Goal: Task Accomplishment & Management: Manage account settings

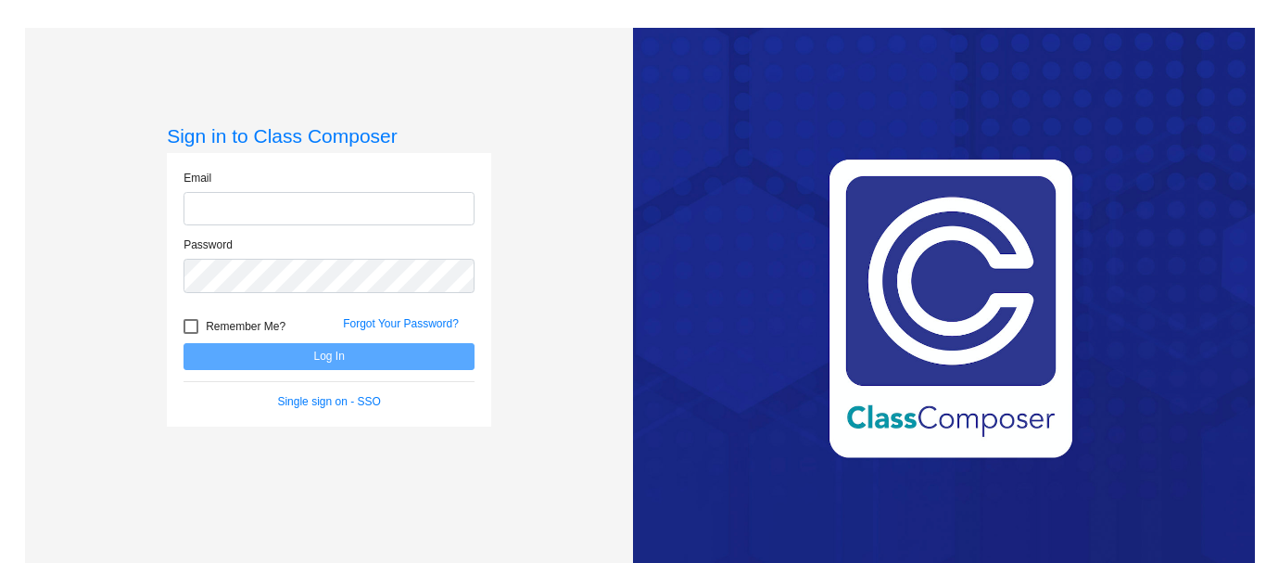
click at [306, 206] on input "email" at bounding box center [329, 209] width 291 height 34
type input "msandy"
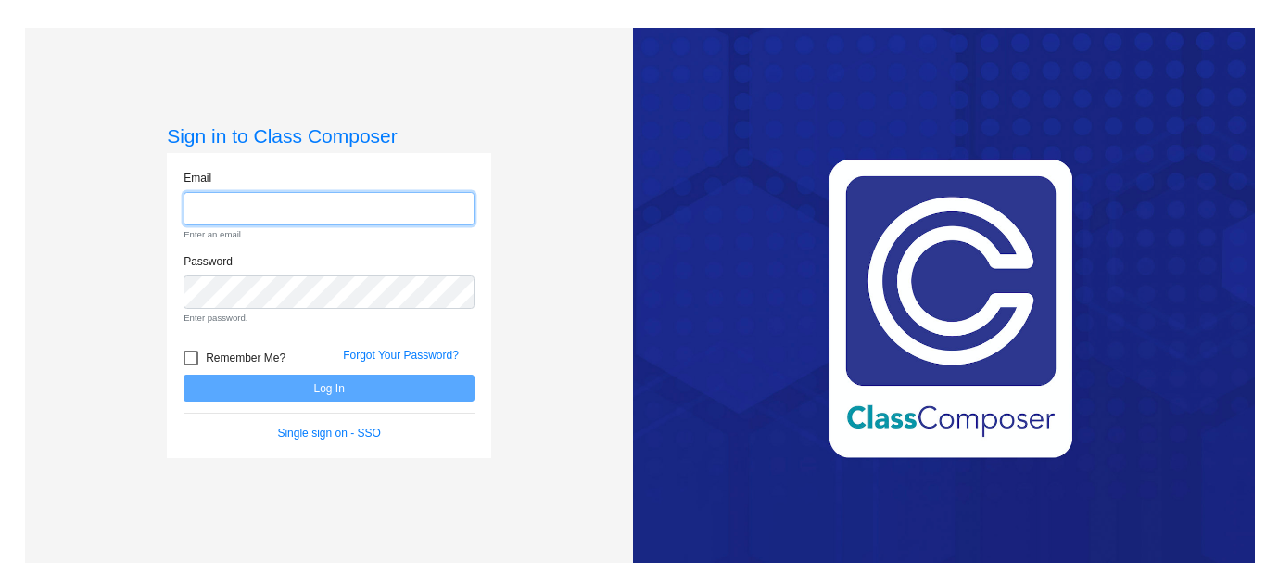
click at [226, 202] on input "email" at bounding box center [329, 209] width 291 height 34
type input "msandy"
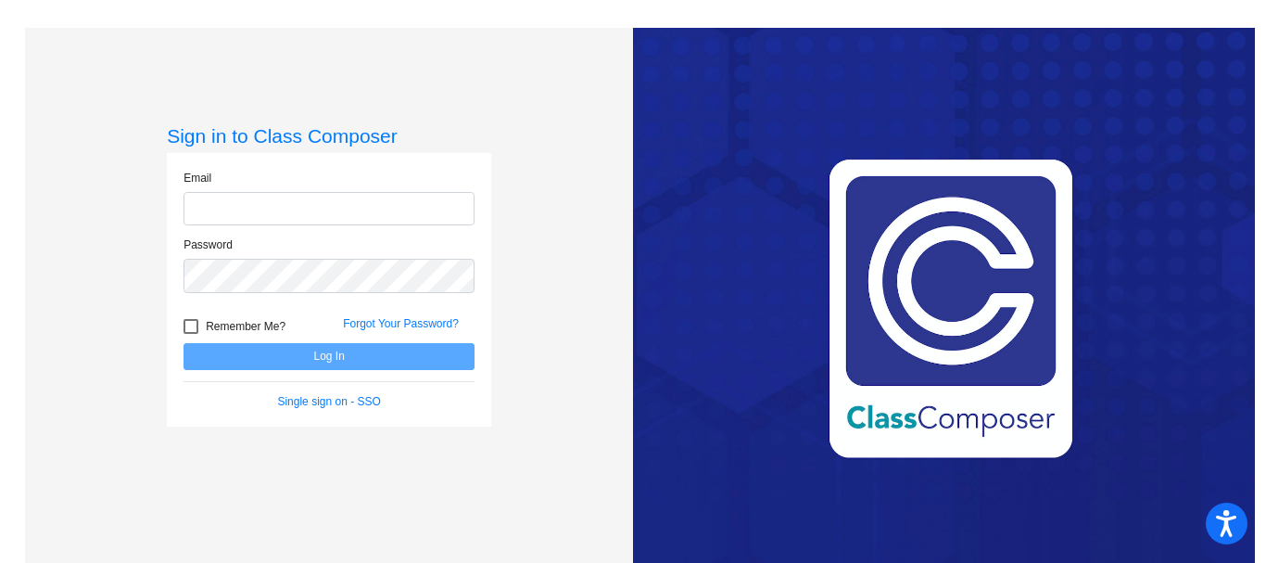
click at [235, 210] on input "email" at bounding box center [329, 209] width 291 height 34
type input "[EMAIL_ADDRESS][DOMAIN_NAME]"
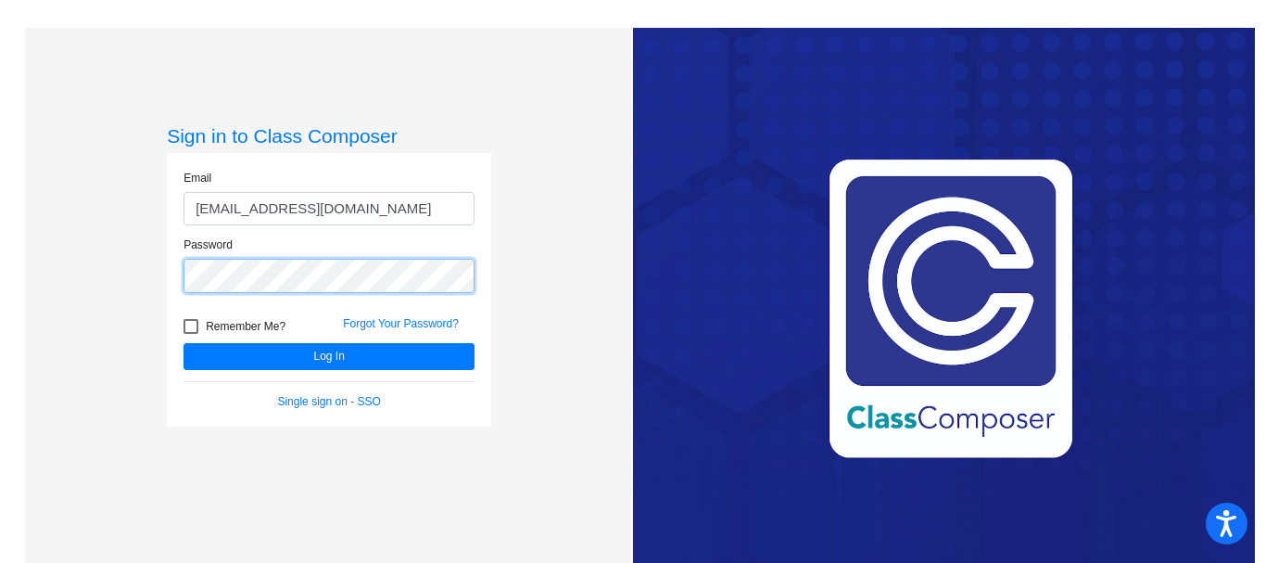
click at [184, 343] on button "Log In" at bounding box center [329, 356] width 291 height 27
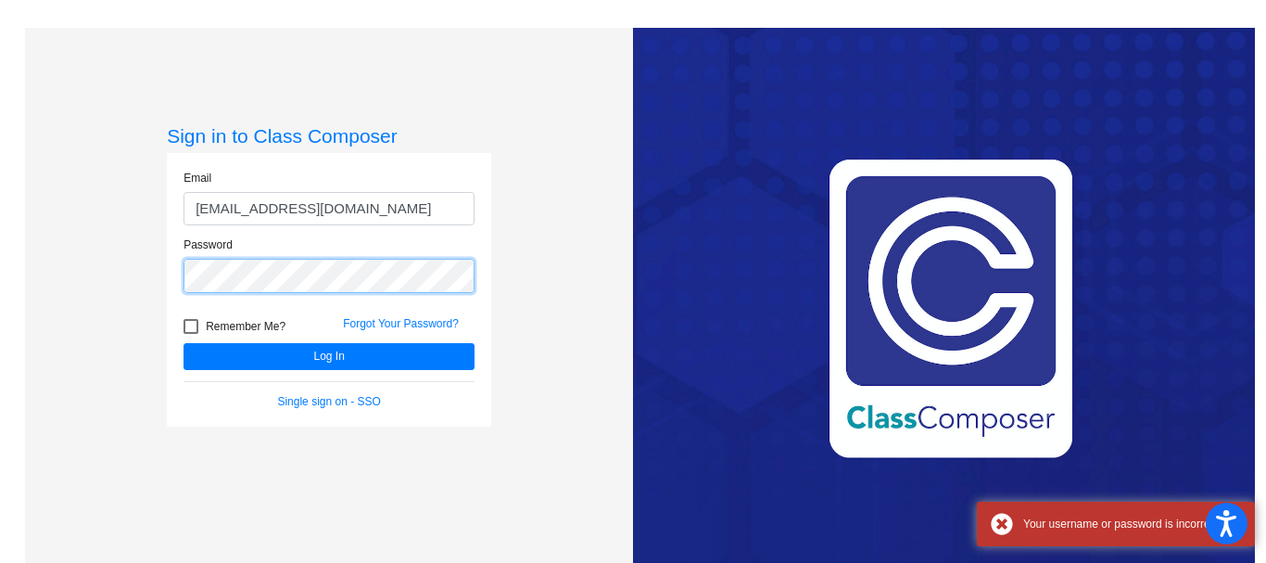
click at [151, 280] on div "Sign in to Class Composer Email [EMAIL_ADDRESS][DOMAIN_NAME] Password Remember …" at bounding box center [329, 309] width 608 height 563
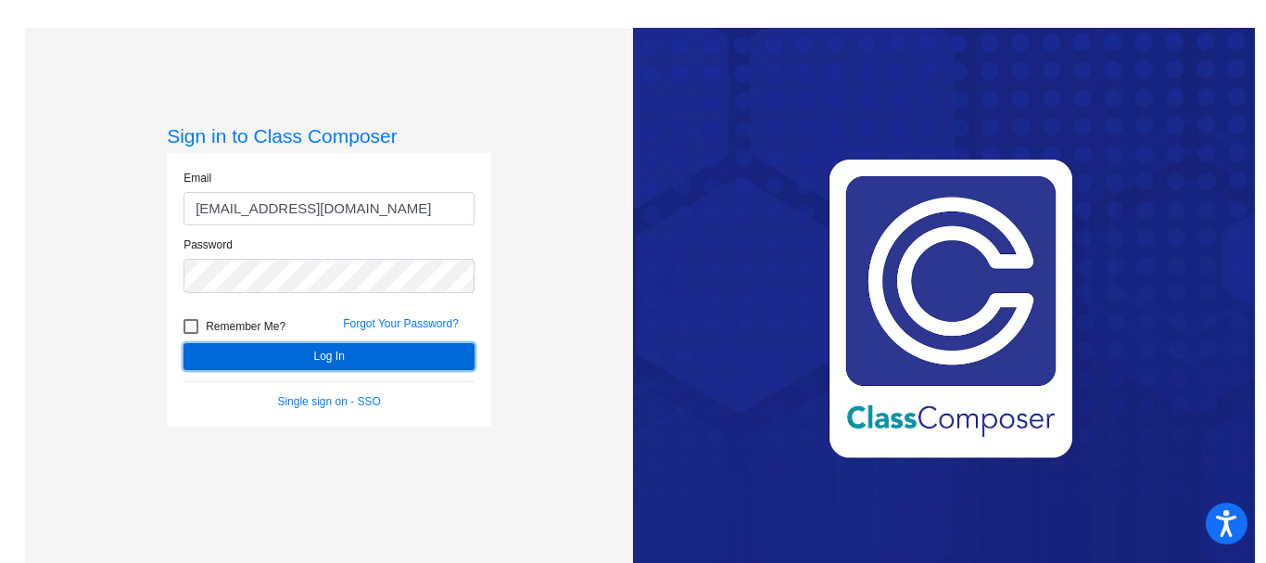
click at [324, 350] on button "Log In" at bounding box center [329, 356] width 291 height 27
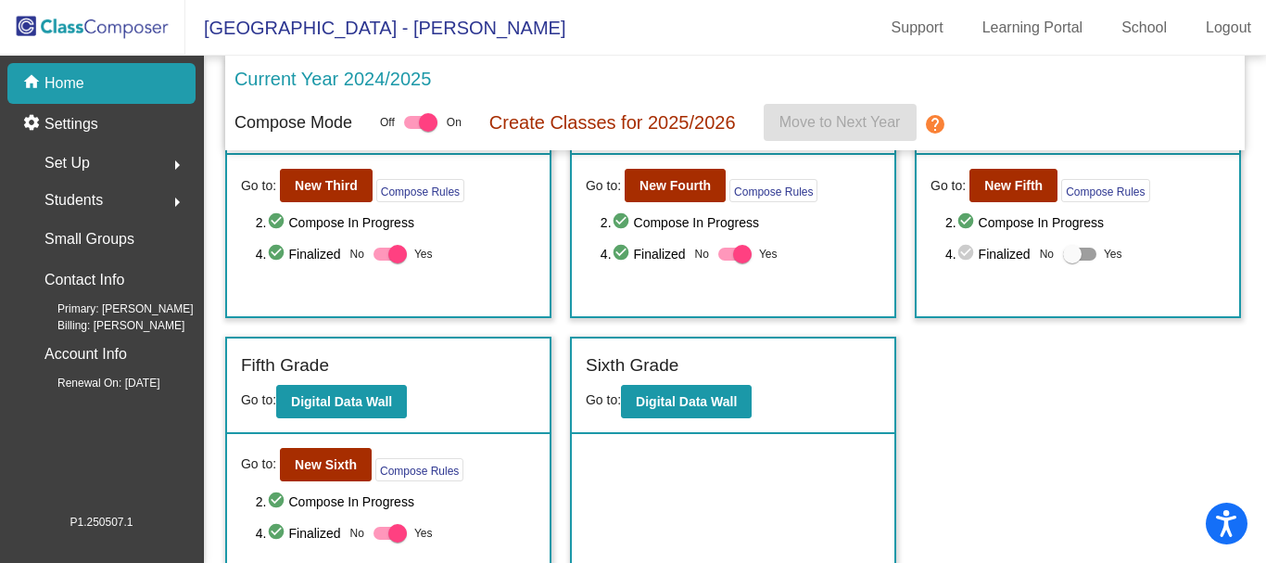
scroll to position [323, 0]
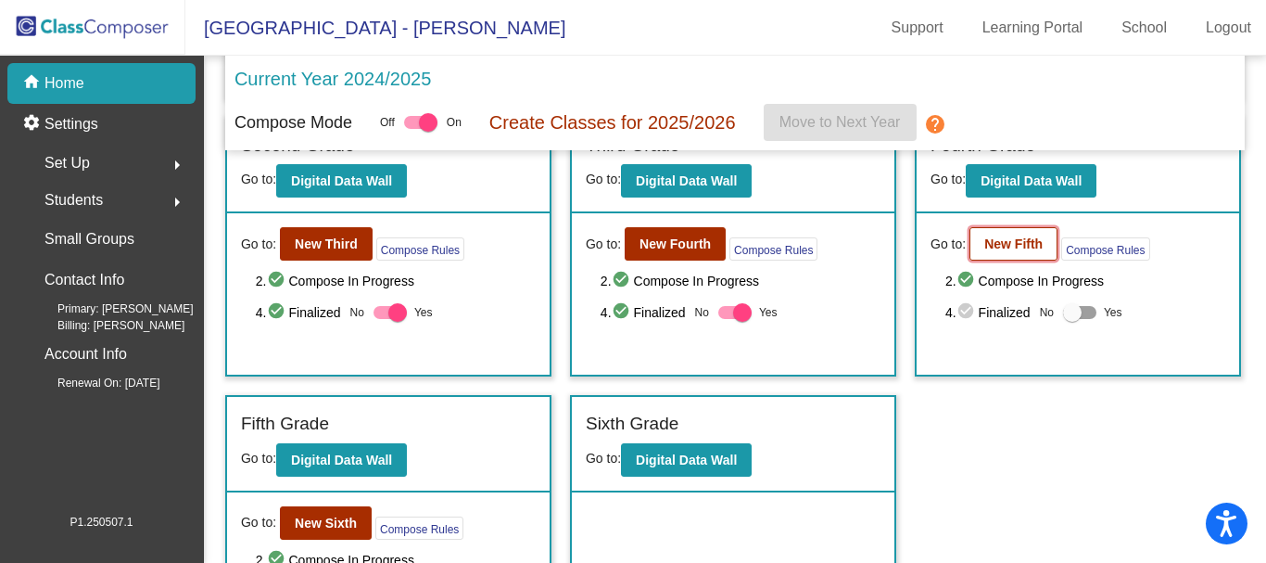
click at [1008, 236] on b "New Fifth" at bounding box center [1013, 243] width 58 height 15
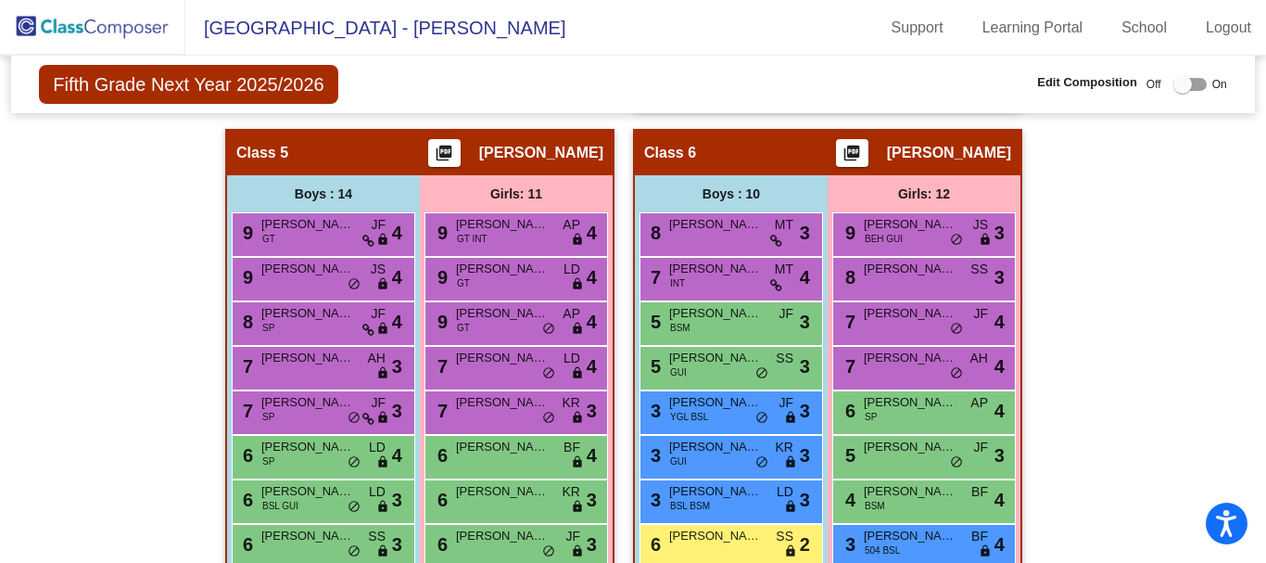
scroll to position [1854, 0]
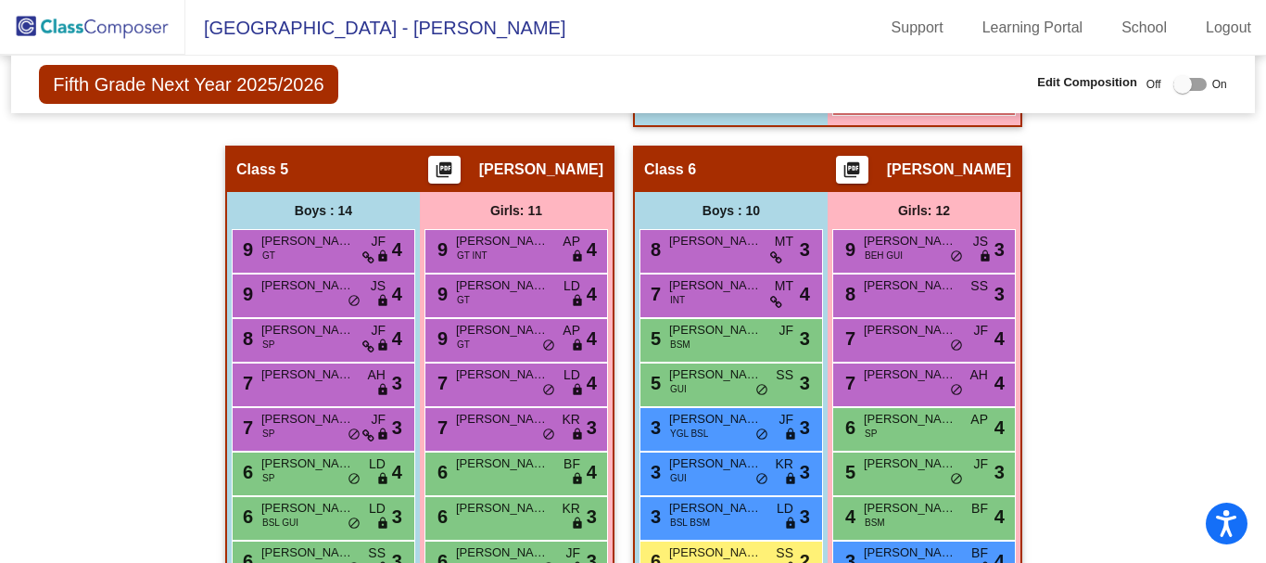
drag, startPoint x: 308, startPoint y: 290, endPoint x: 362, endPoint y: 213, distance: 94.4
click at [0, 0] on div "Boys : 14 9 Rayne Steinbrecher GT JF lock do_not_disturb_alt 4 9 Ryan Schell JS…" at bounding box center [0, 0] width 0 height 0
drag, startPoint x: 1121, startPoint y: 206, endPoint x: 1156, endPoint y: 161, distance: 56.7
click at [1129, 193] on div "Hallway - Hallway Class picture_as_pdf Add Student First Name Last Name Student…" at bounding box center [632, 212] width 1215 height 2721
click at [1173, 82] on div at bounding box center [1182, 84] width 19 height 19
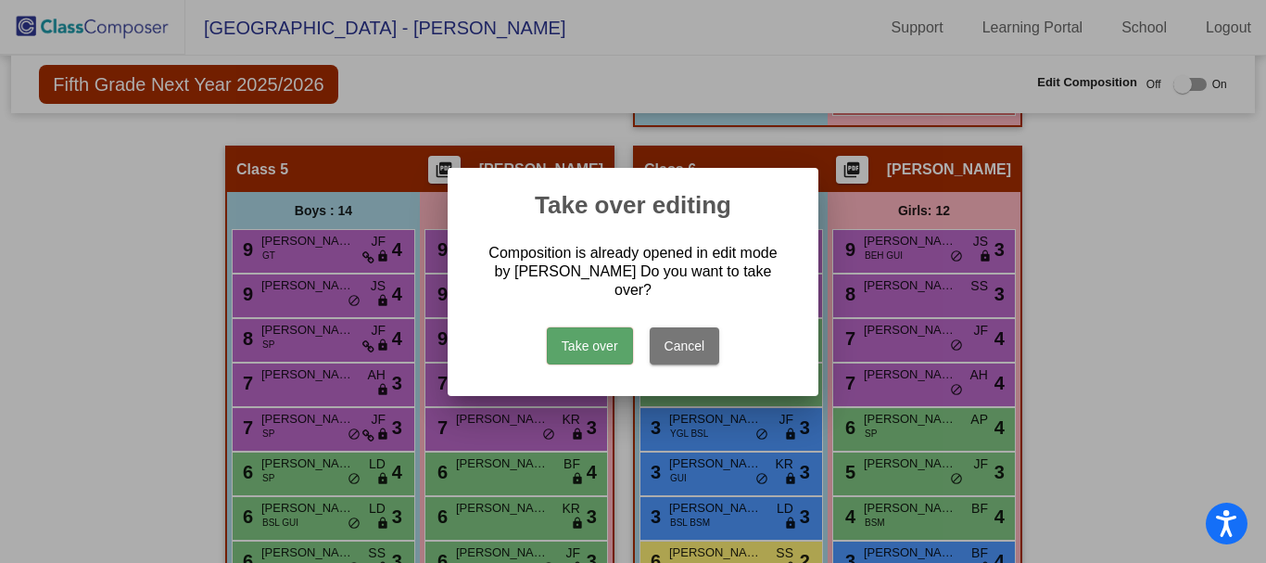
click at [602, 331] on button "Take over" at bounding box center [590, 345] width 86 height 37
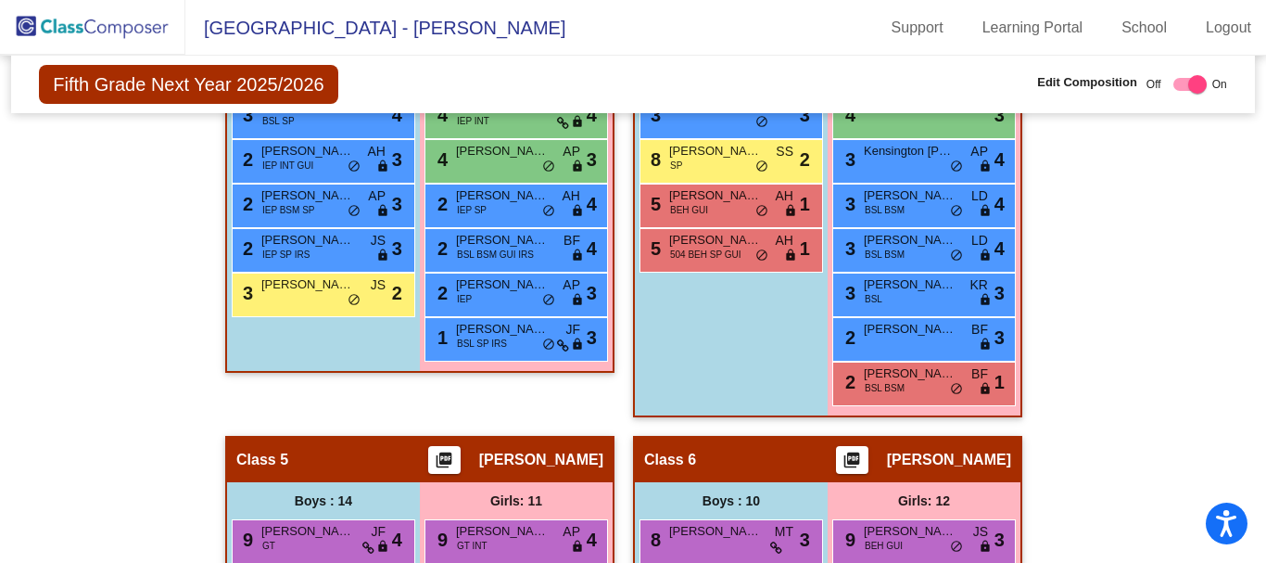
scroll to position [1761, 0]
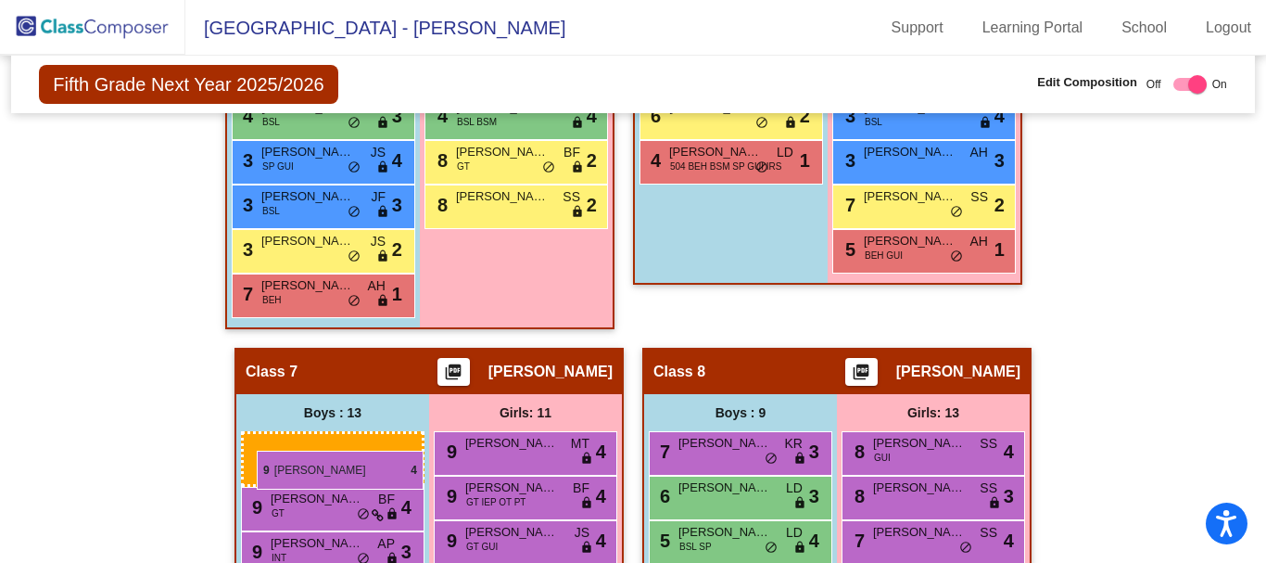
drag, startPoint x: 337, startPoint y: 385, endPoint x: 256, endPoint y: 450, distance: 104.2
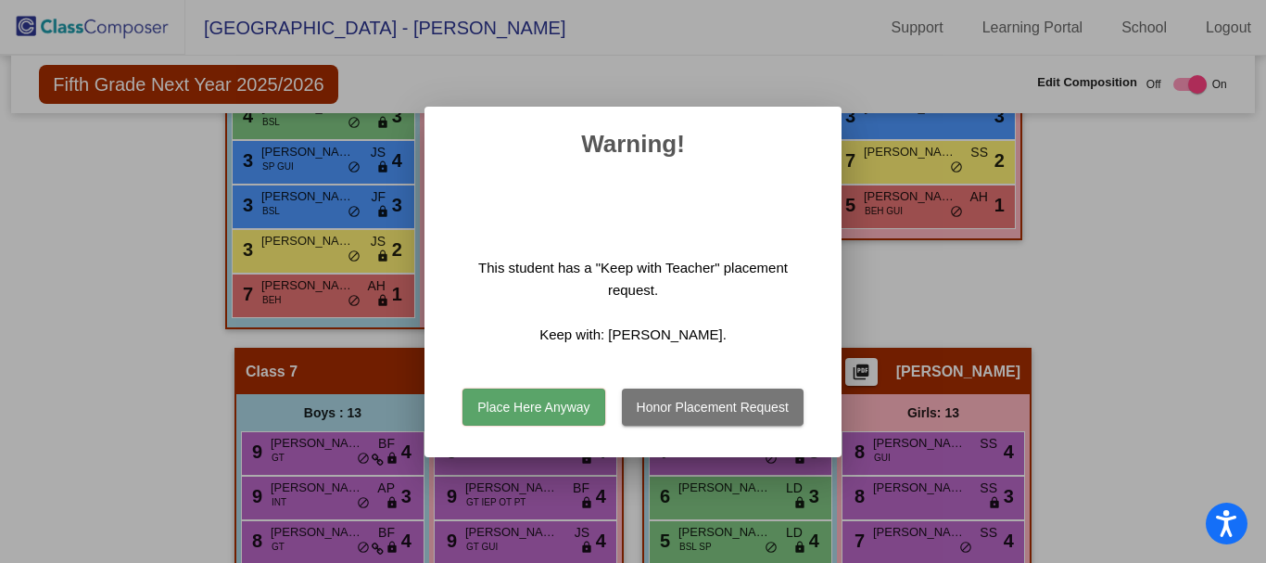
click at [515, 402] on button "Place Here Anyway" at bounding box center [534, 406] width 142 height 37
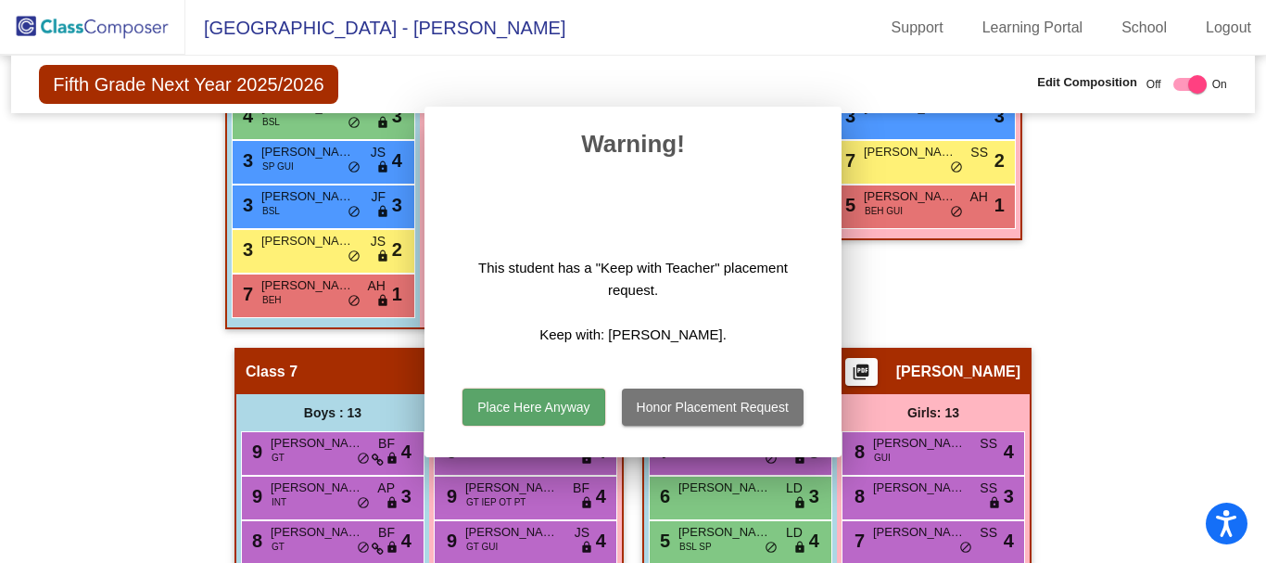
scroll to position [2343, 0]
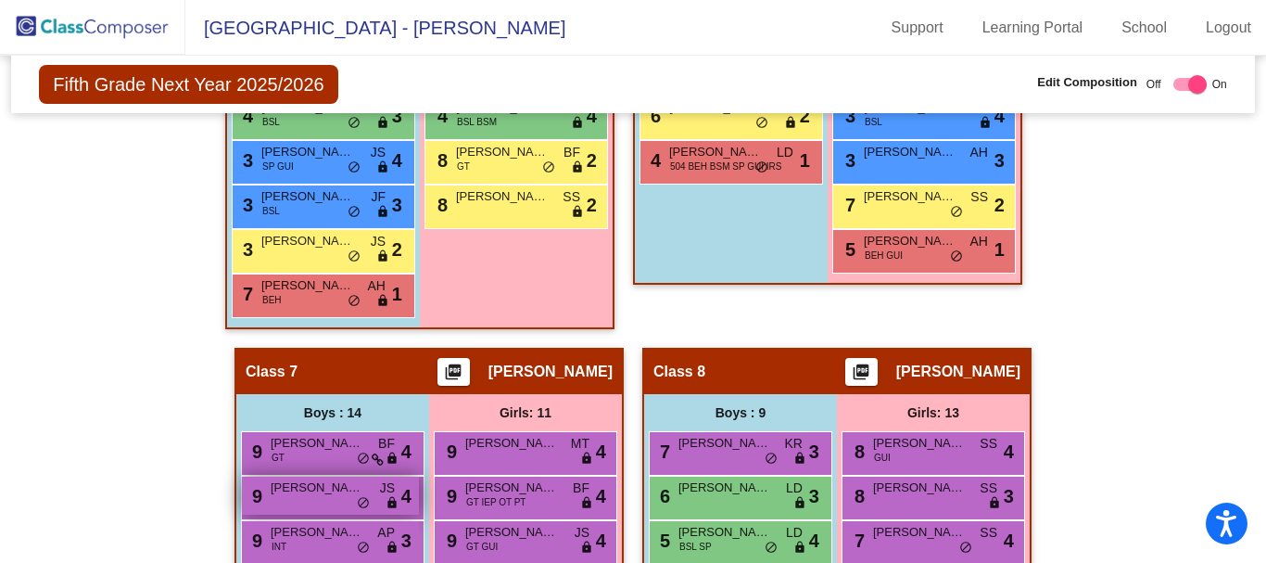
click at [332, 491] on span "Ryan Schell" at bounding box center [317, 487] width 93 height 19
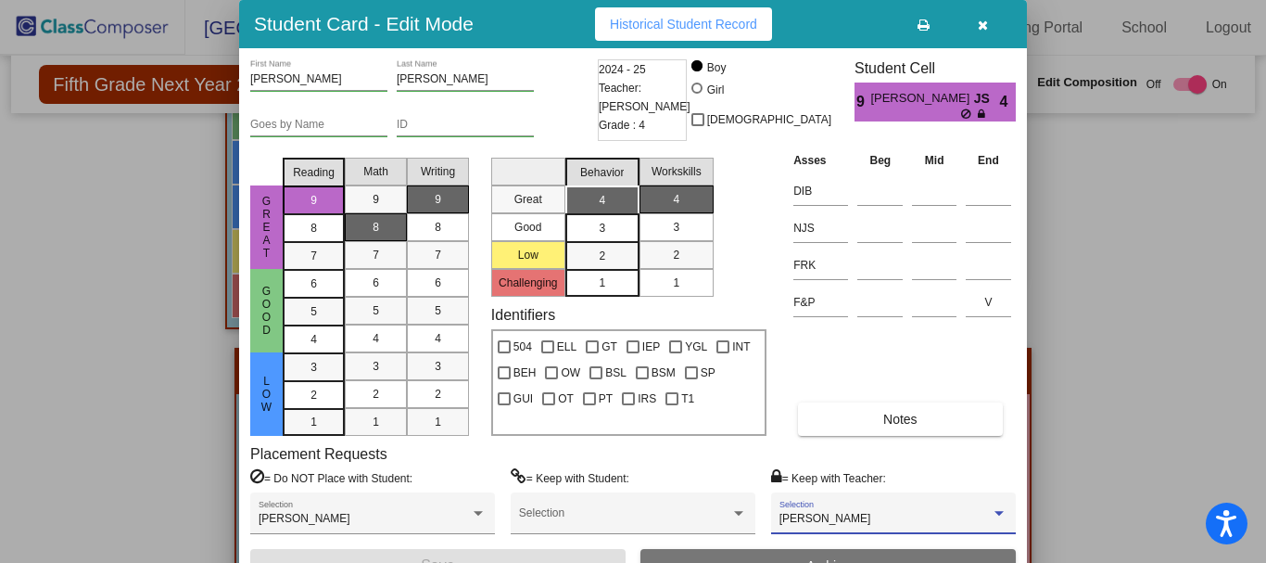
click at [895, 514] on div "Sara Minor" at bounding box center [885, 519] width 211 height 13
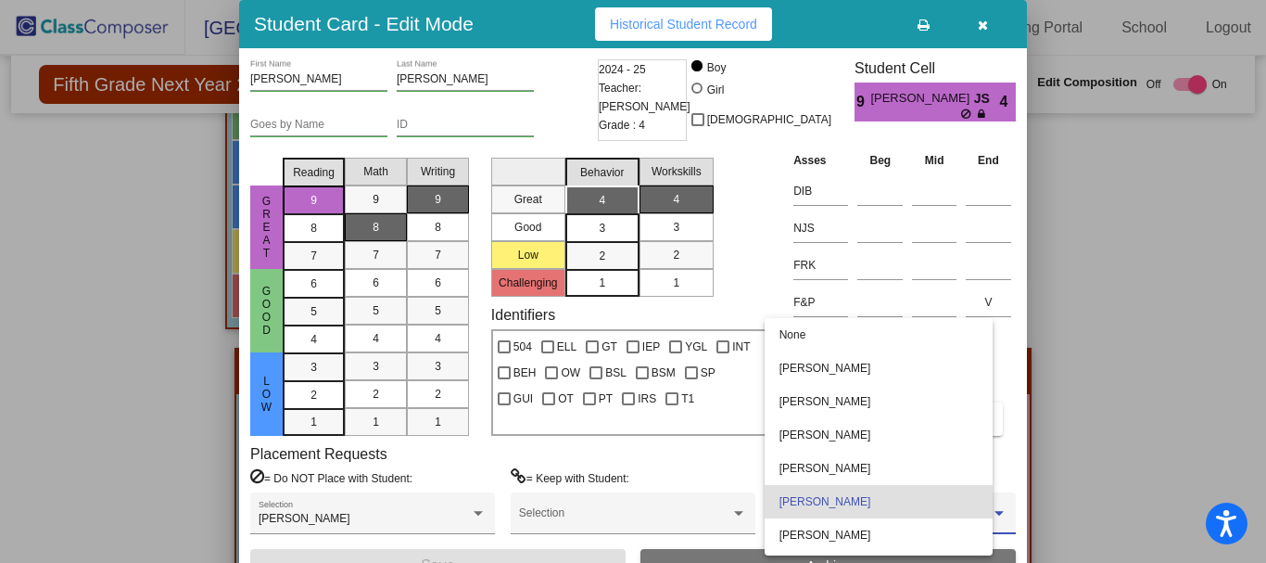
scroll to position [16, 0]
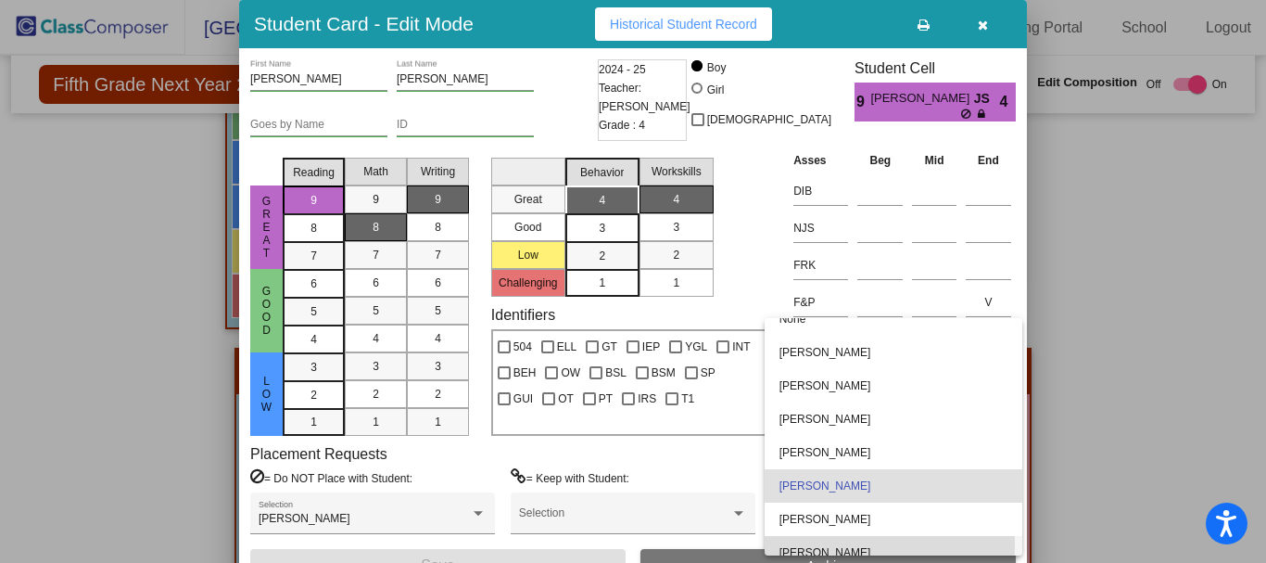
click at [818, 546] on span "Bill Falcone" at bounding box center [894, 552] width 228 height 33
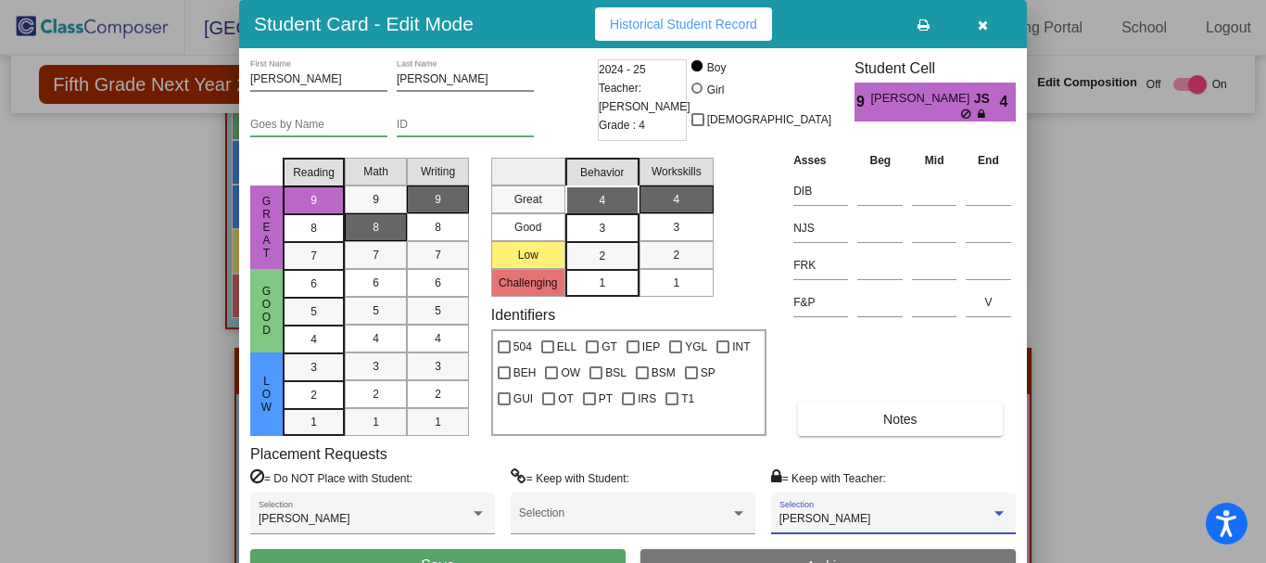
scroll to position [63, 0]
click at [494, 556] on button "Save" at bounding box center [437, 565] width 375 height 33
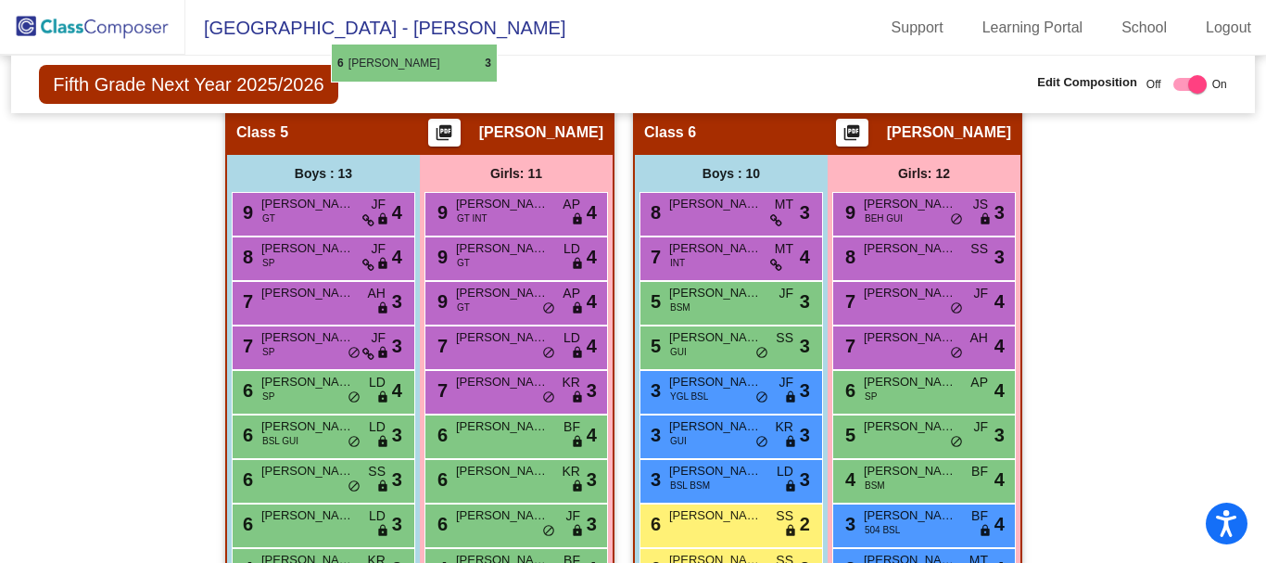
scroll to position [1876, 0]
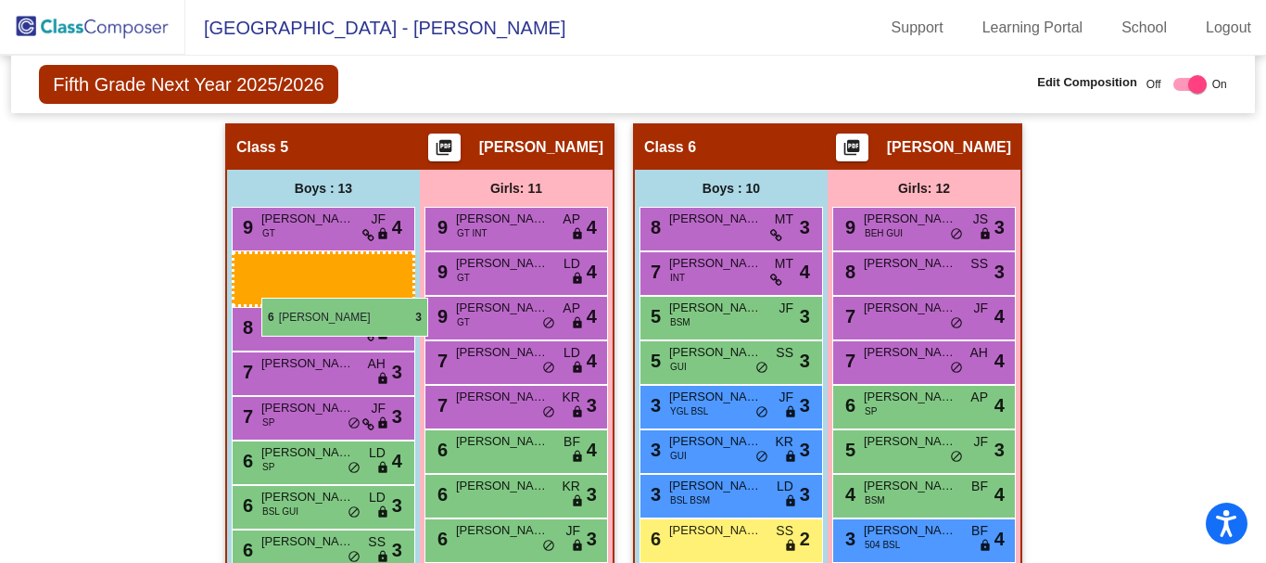
drag, startPoint x: 332, startPoint y: 430, endPoint x: 253, endPoint y: 312, distance: 141.7
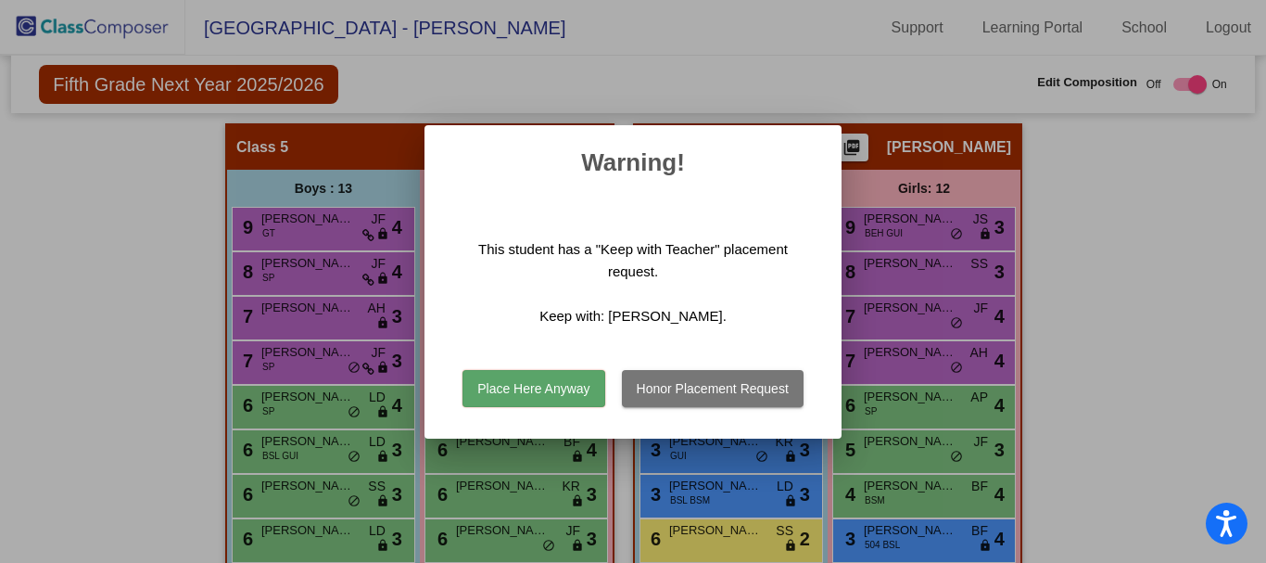
click at [531, 386] on button "Place Here Anyway" at bounding box center [534, 388] width 142 height 37
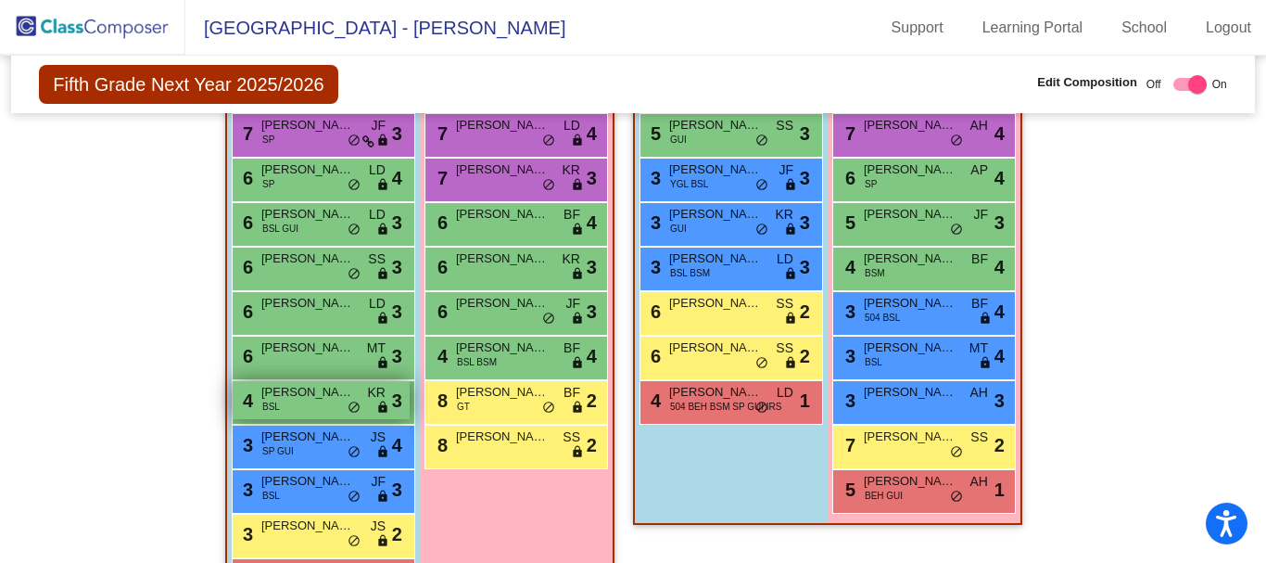
scroll to position [2154, 0]
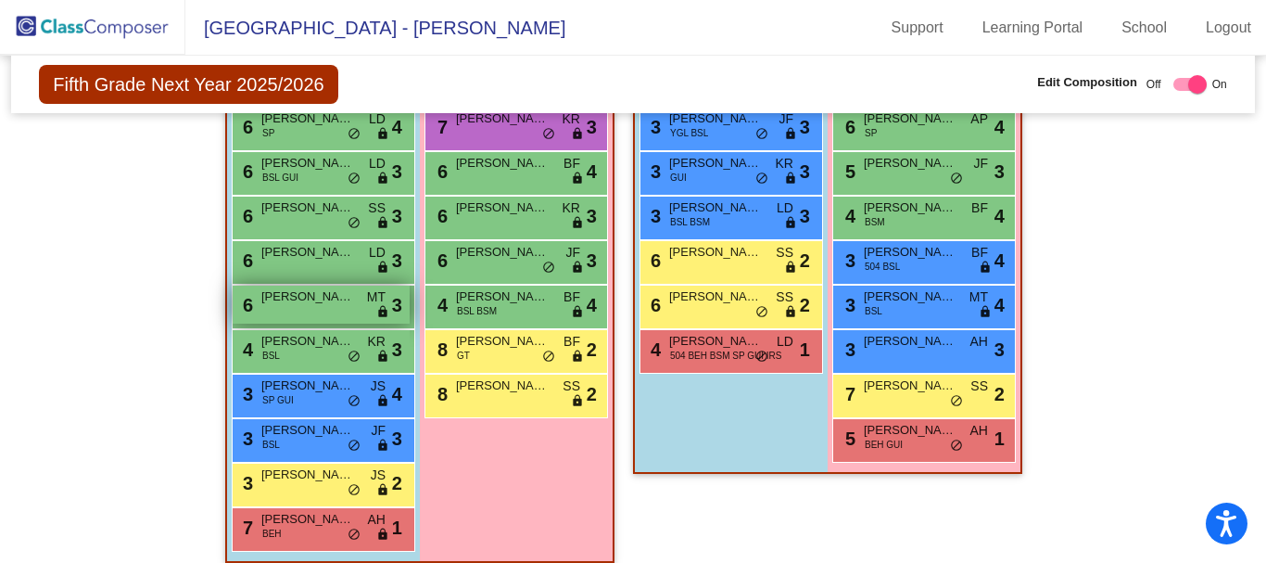
click at [304, 309] on div "6 Colin Powers MT lock do_not_disturb_alt 3" at bounding box center [321, 304] width 177 height 38
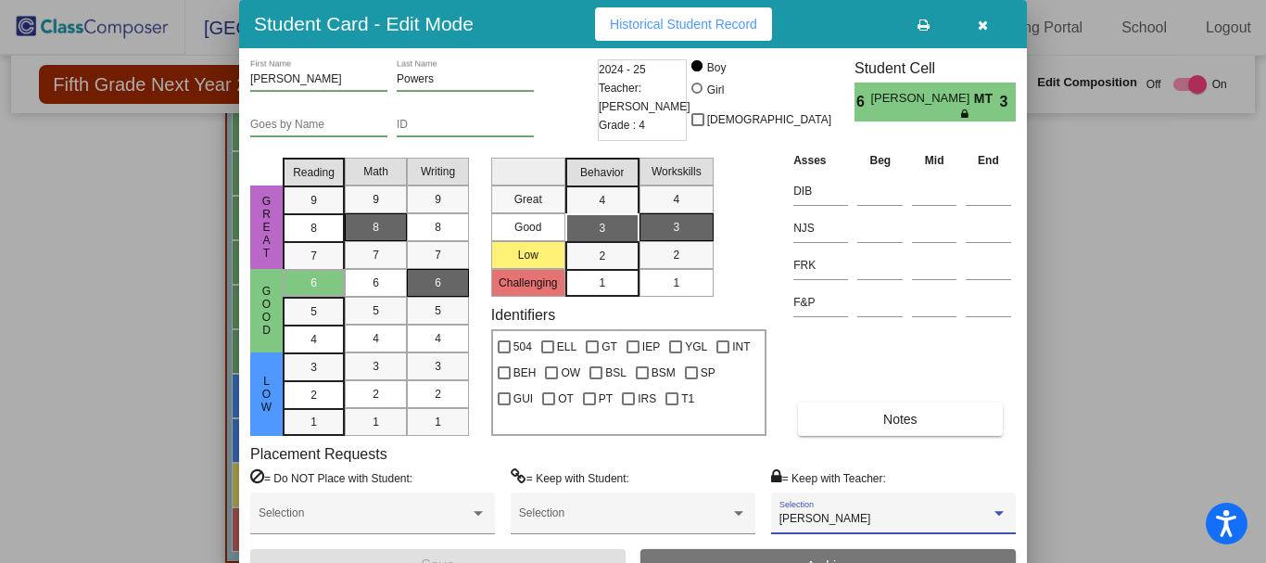
click at [827, 515] on span "Bill Falcone" at bounding box center [826, 518] width 92 height 13
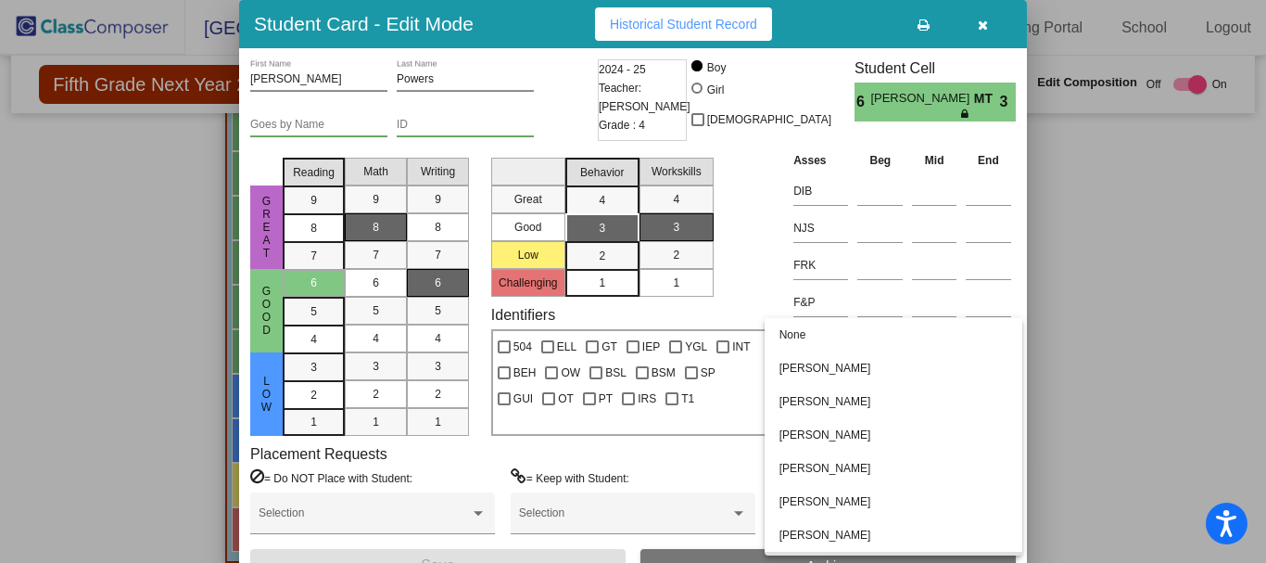
scroll to position [63, 0]
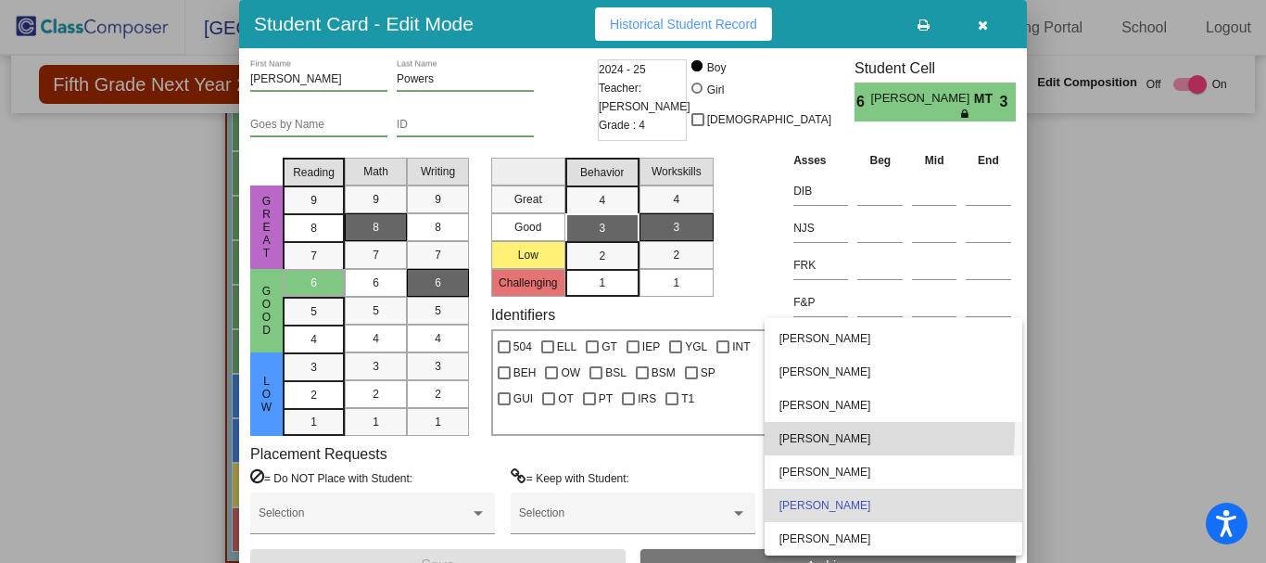
click at [802, 431] on span "Sara Minor" at bounding box center [894, 438] width 228 height 33
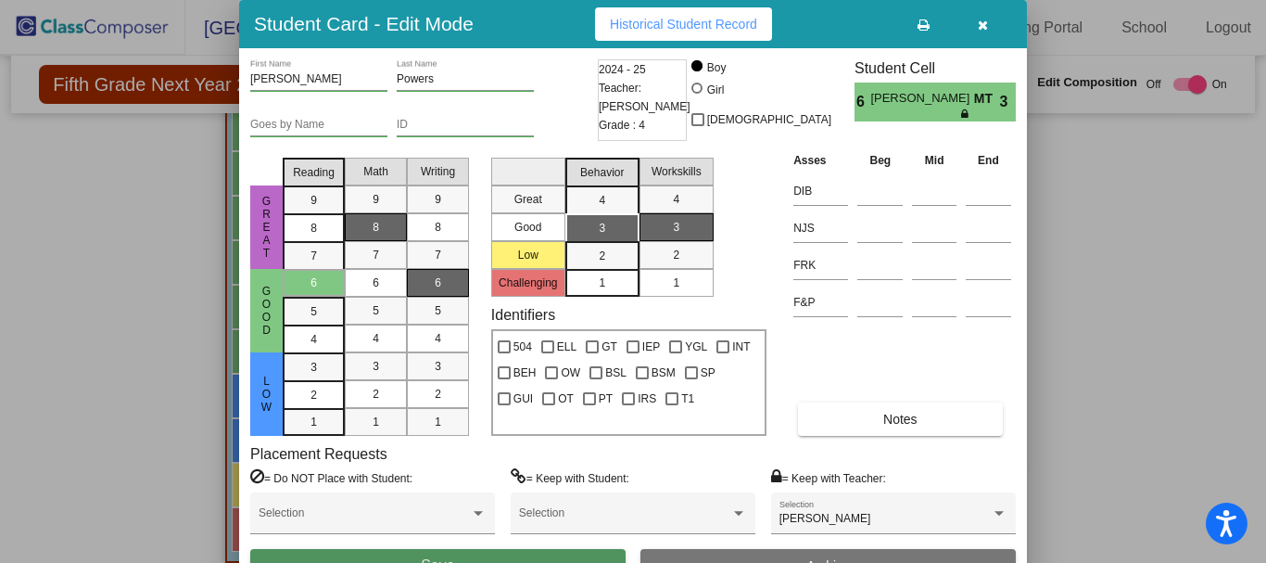
click at [430, 551] on button "Save" at bounding box center [437, 565] width 375 height 33
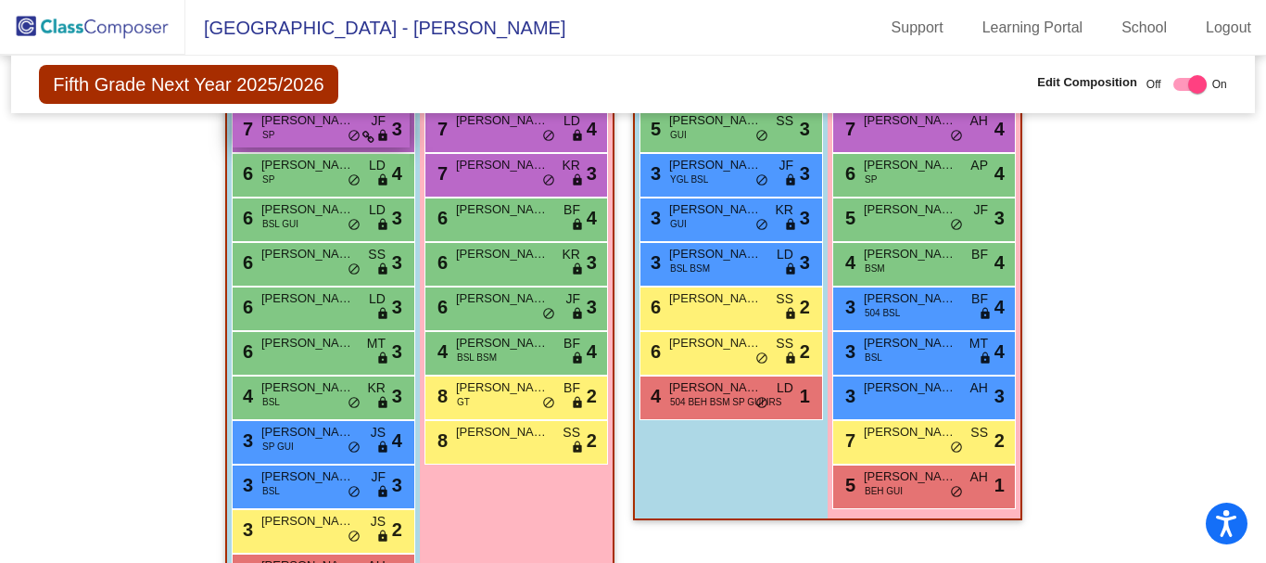
scroll to position [2154, 0]
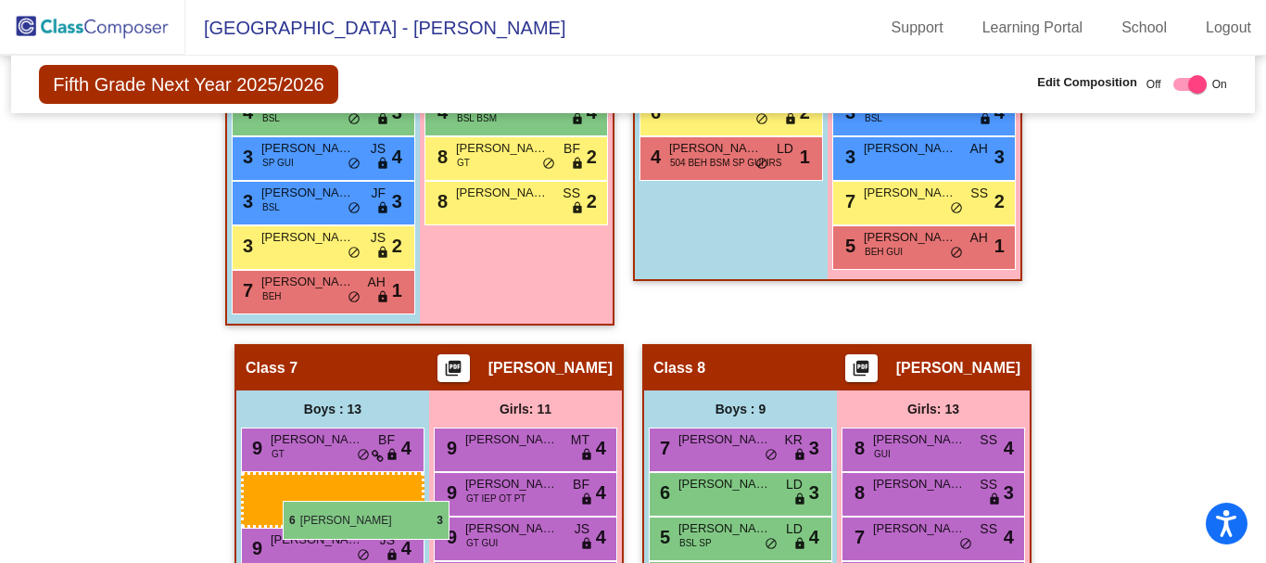
drag, startPoint x: 303, startPoint y: 257, endPoint x: 283, endPoint y: 500, distance: 243.7
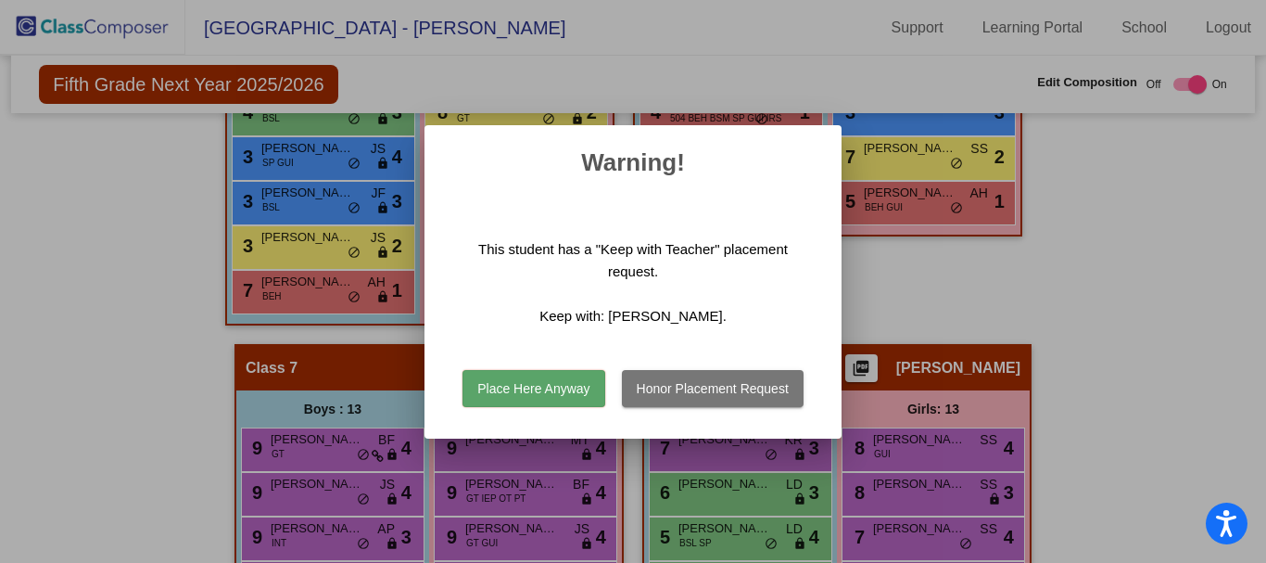
click at [549, 399] on button "Place Here Anyway" at bounding box center [534, 388] width 142 height 37
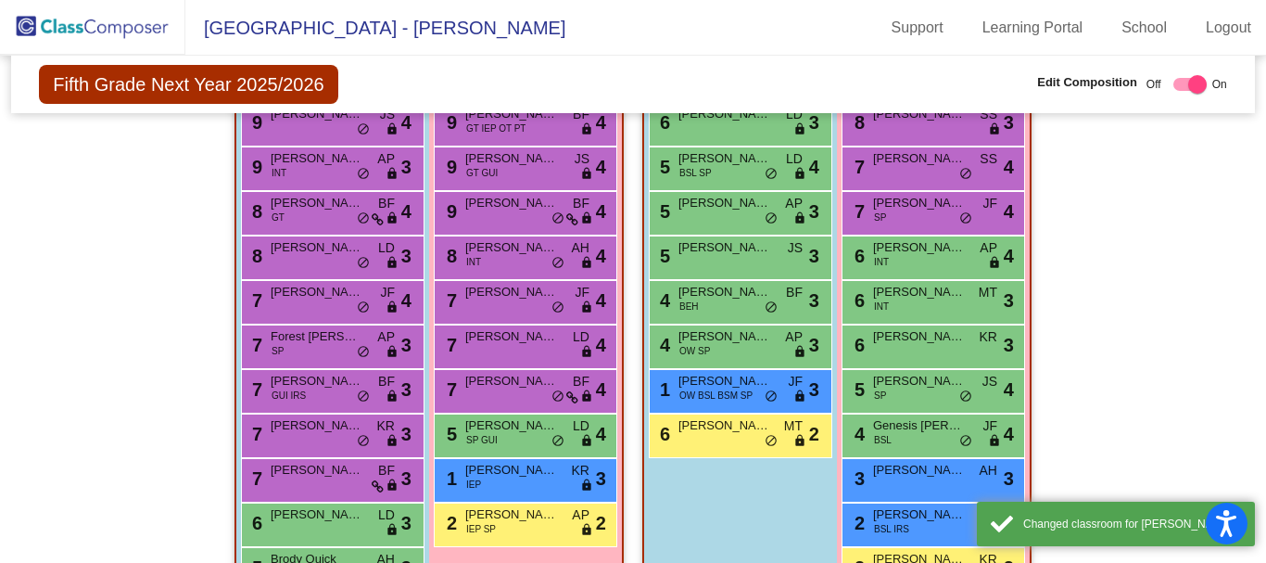
scroll to position [2718, 0]
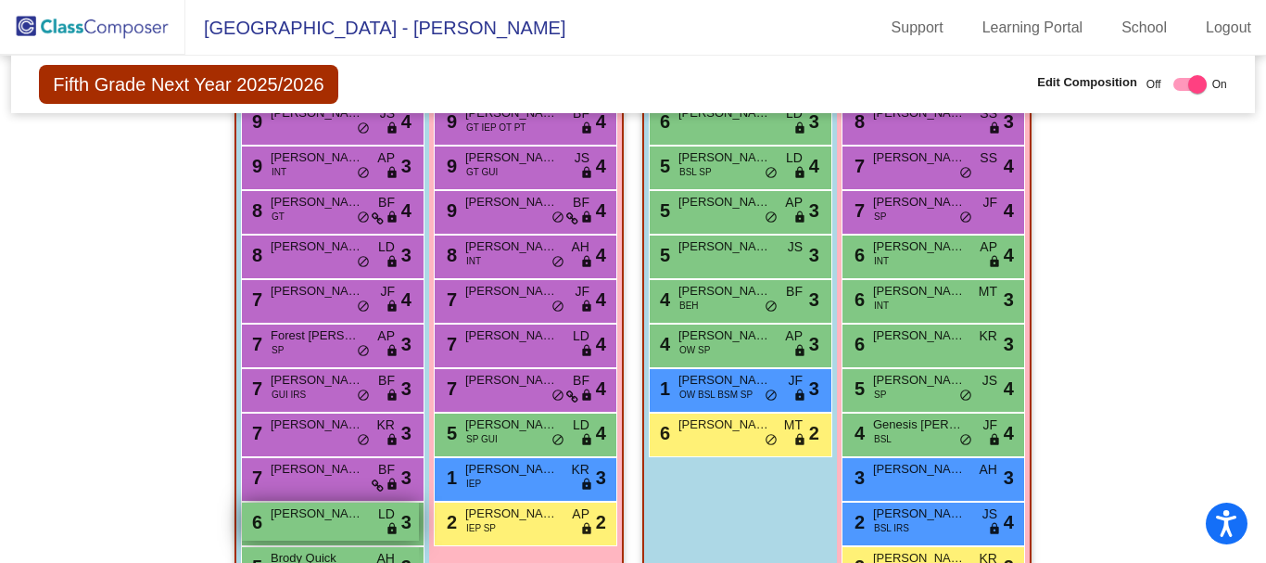
click at [327, 517] on span "Parker McCabe" at bounding box center [317, 513] width 93 height 19
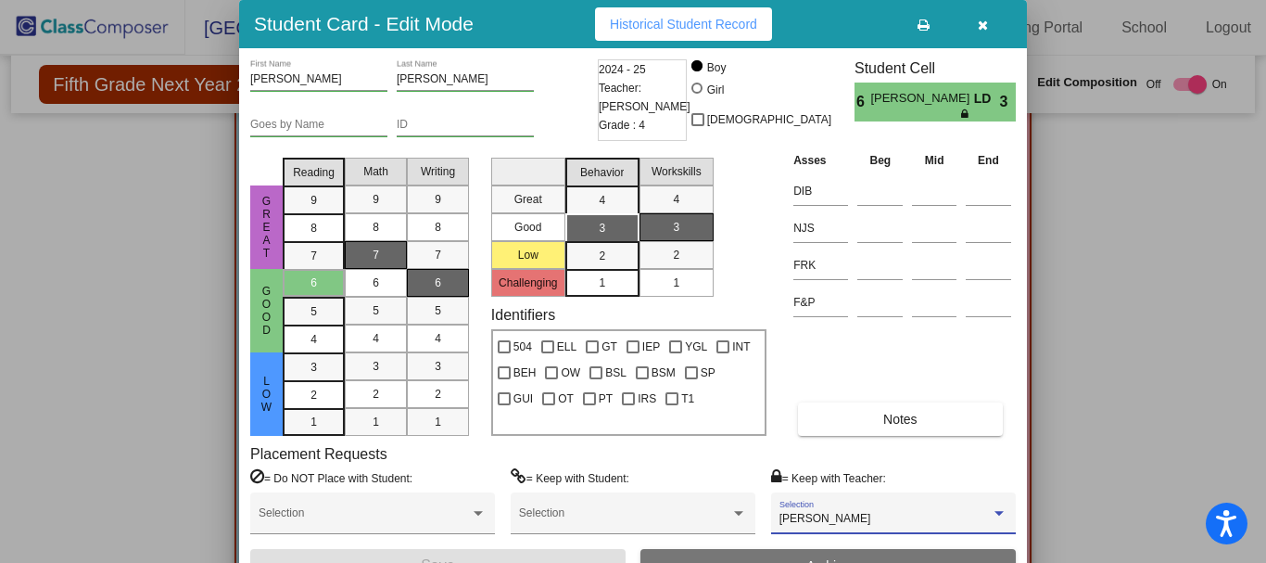
click at [853, 513] on div "Sara Minor" at bounding box center [885, 519] width 211 height 13
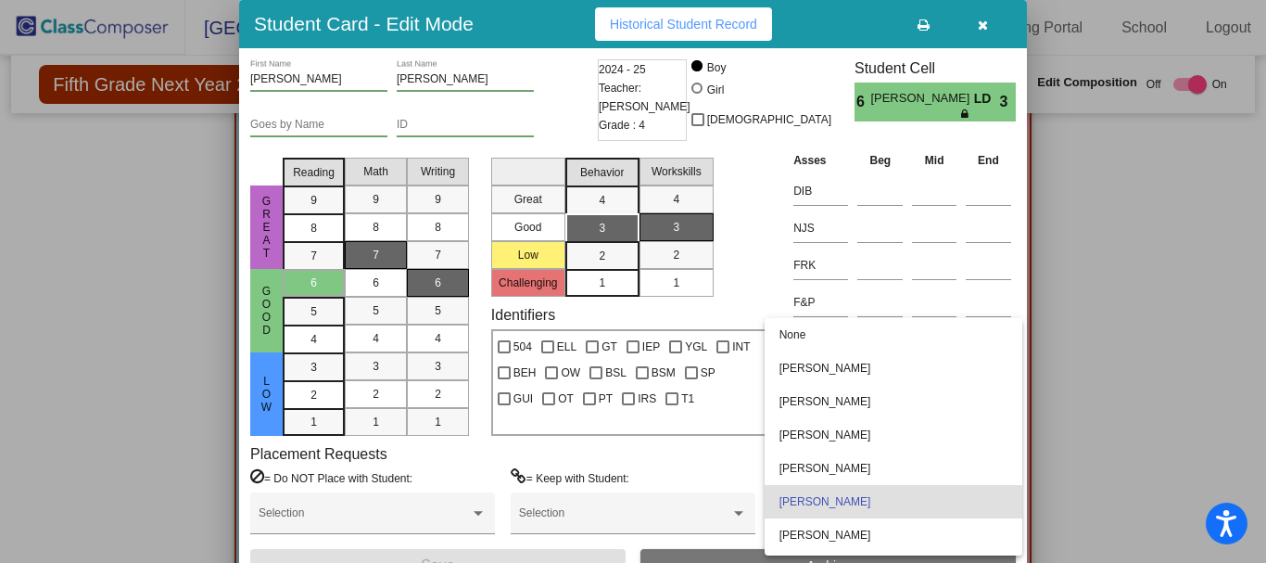
scroll to position [16, 0]
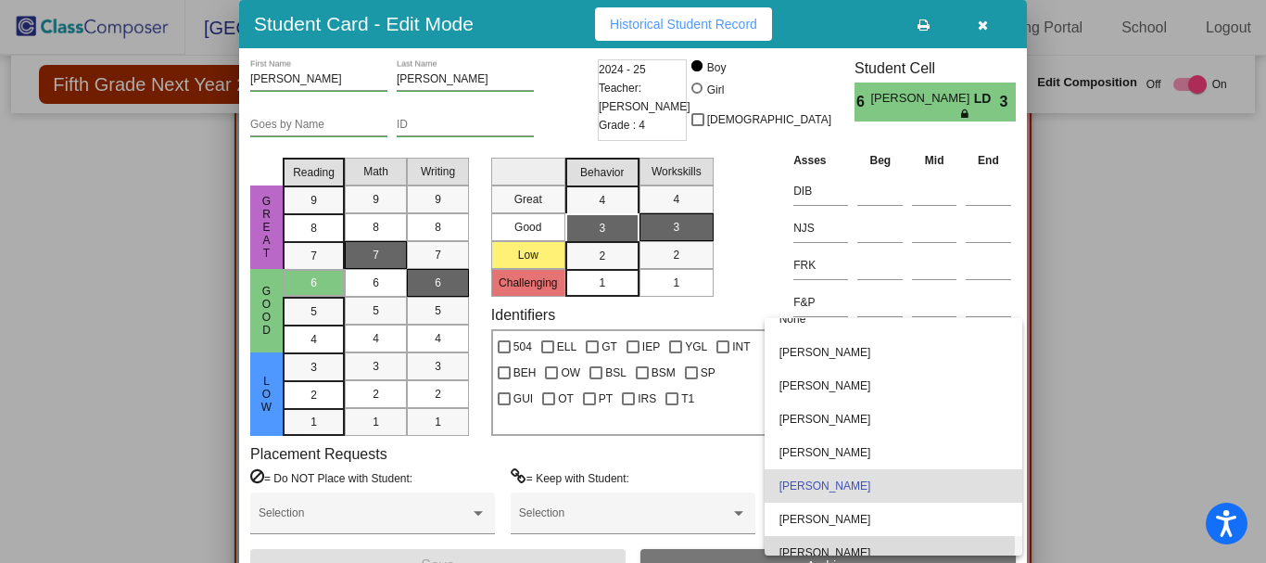
click at [808, 545] on span "Bill Falcone" at bounding box center [894, 552] width 228 height 33
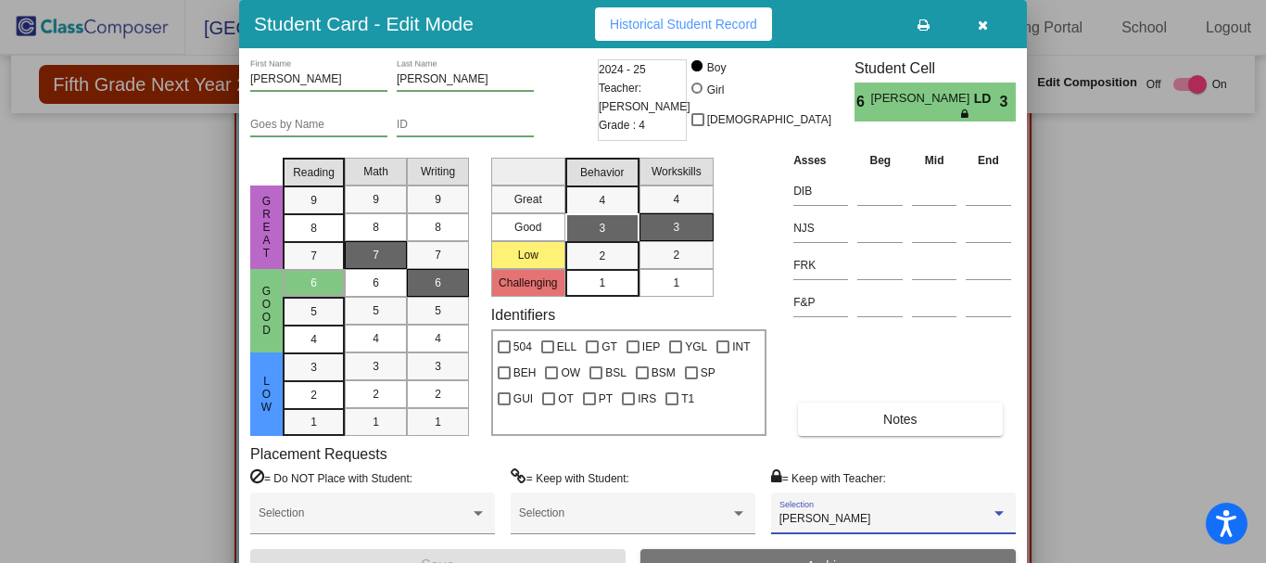
scroll to position [63, 0]
click at [539, 552] on button "Save" at bounding box center [437, 565] width 375 height 33
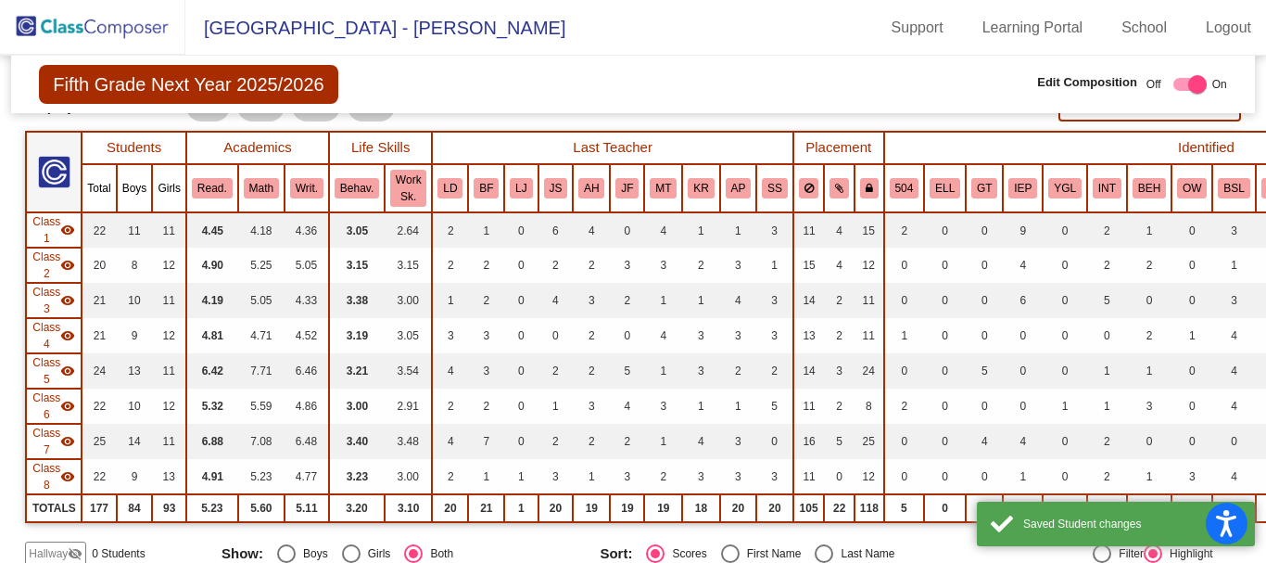
scroll to position [0, 0]
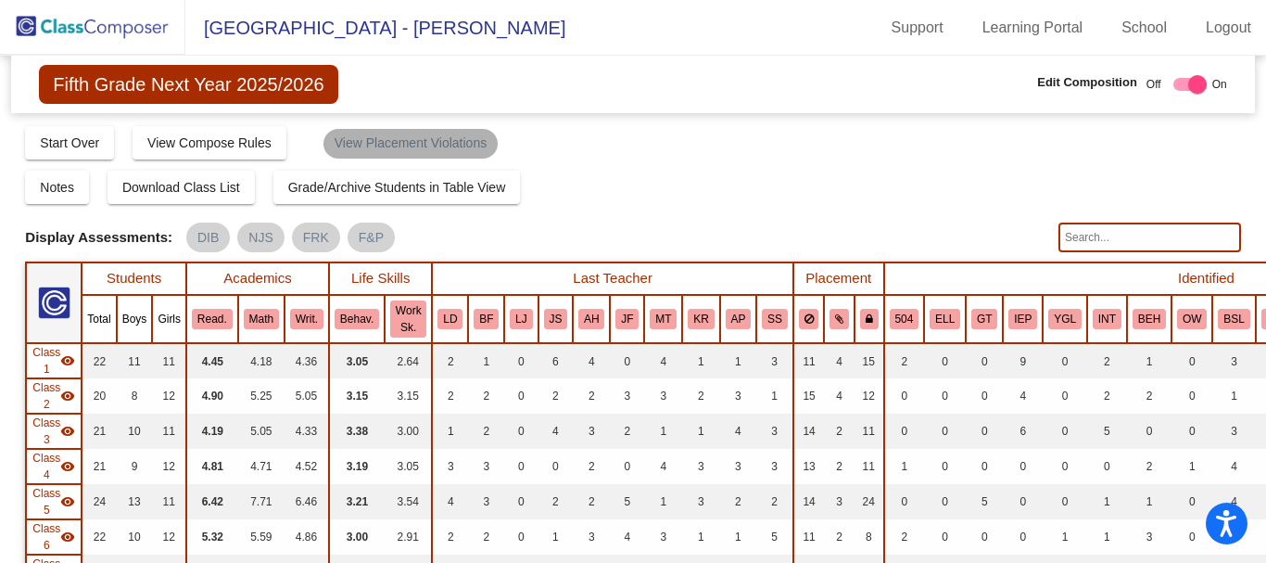
click at [433, 138] on mat-chip "View Placement Violations" at bounding box center [410, 144] width 174 height 30
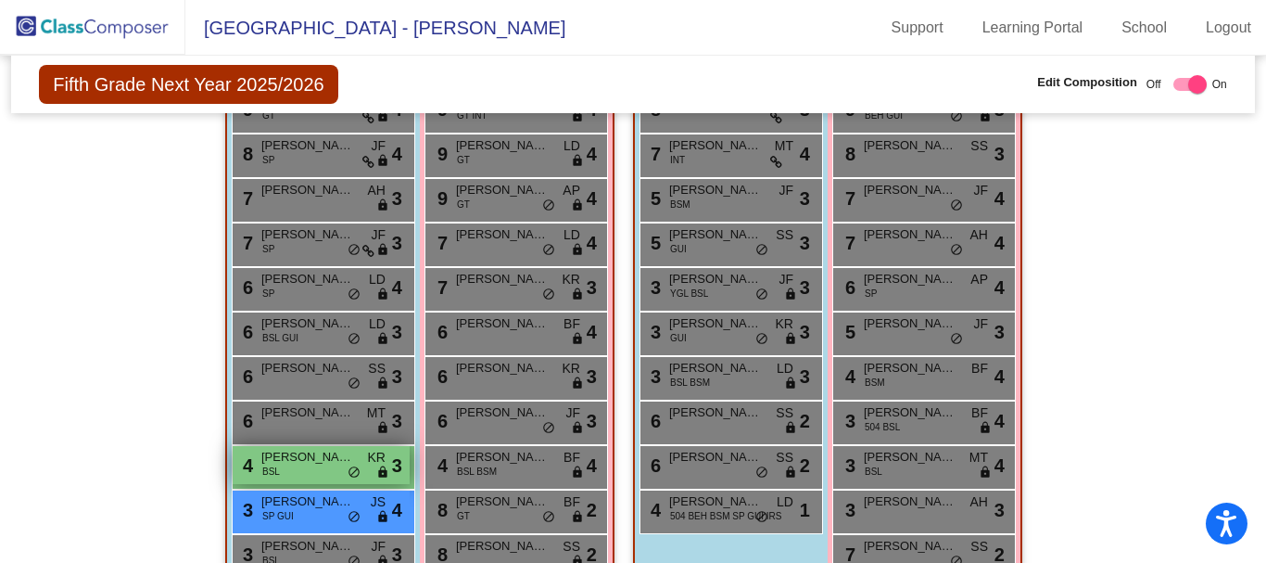
scroll to position [2132, 0]
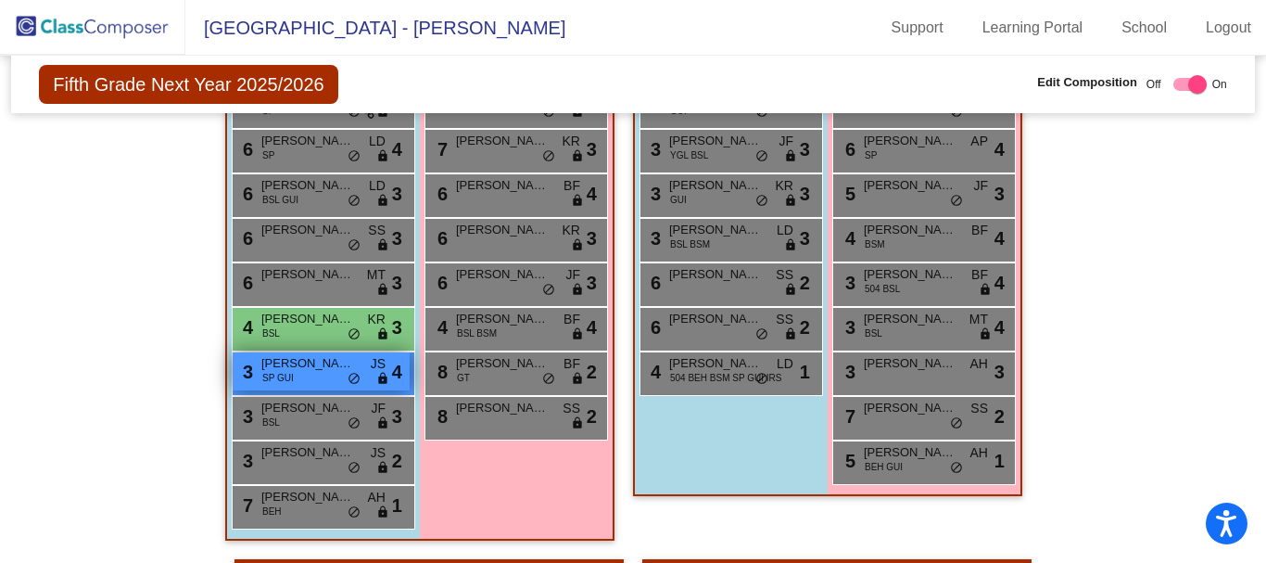
click at [316, 368] on span "Aiden Carr" at bounding box center [307, 363] width 93 height 19
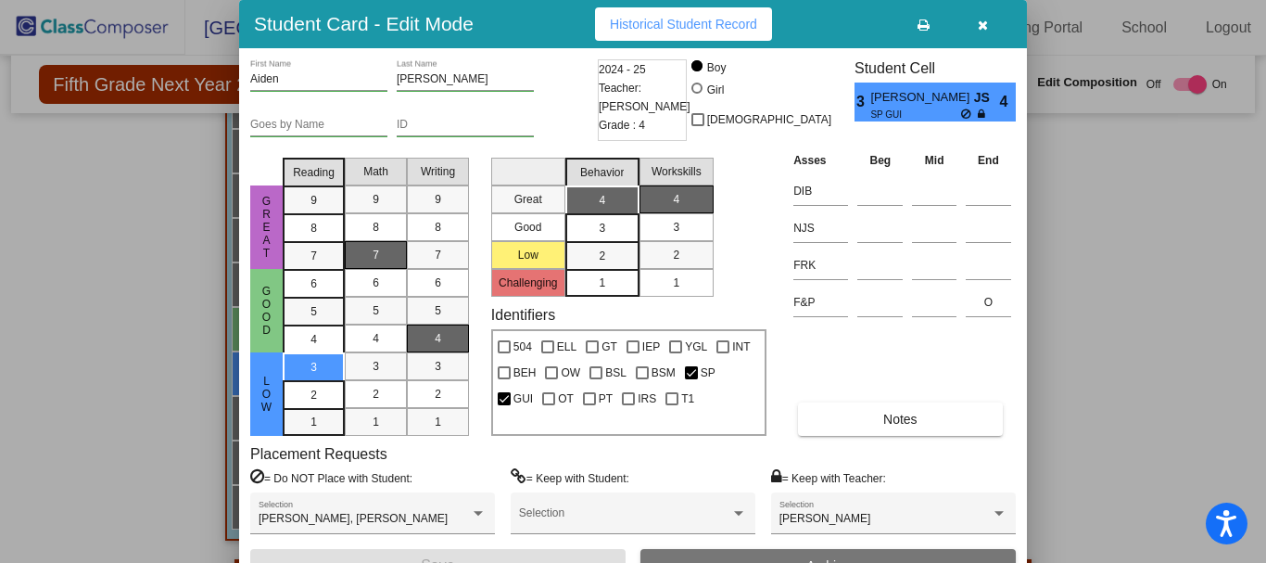
click at [984, 24] on icon "button" at bounding box center [983, 25] width 10 height 13
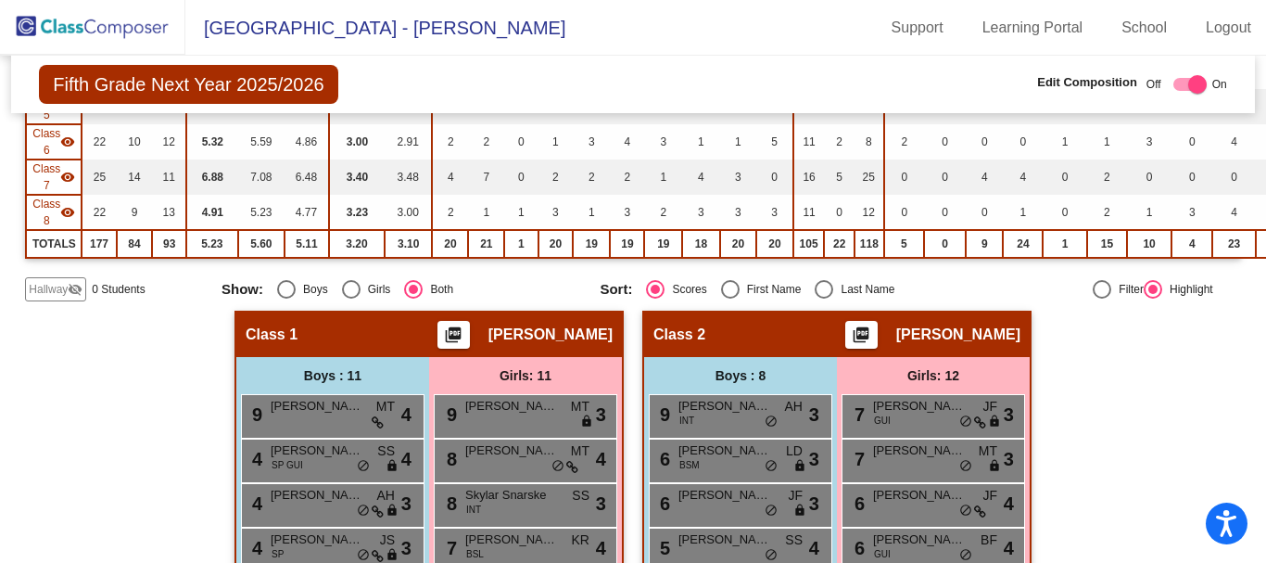
scroll to position [0, 0]
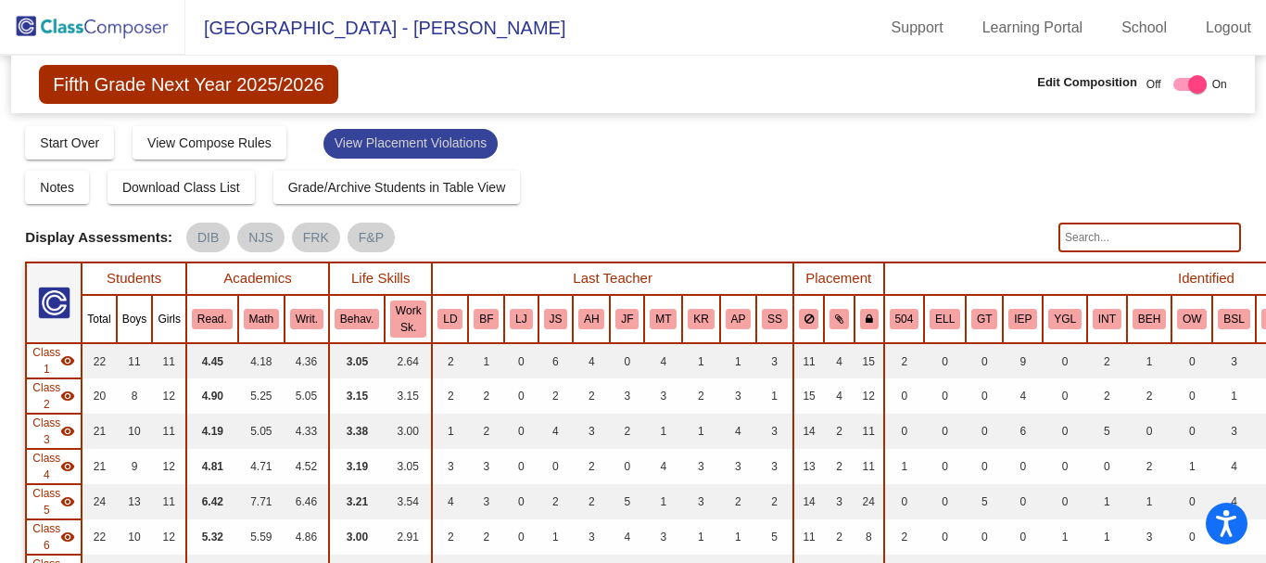
click at [414, 137] on mat-chip "View Placement Violations" at bounding box center [410, 144] width 174 height 30
click at [1084, 242] on input "text" at bounding box center [1150, 237] width 183 height 30
click at [1098, 246] on input "swee" at bounding box center [1150, 237] width 183 height 30
type input "s"
click at [718, 187] on div "Notes Download Class List Import Students Grade/Archive Students in Table View …" at bounding box center [632, 187] width 1215 height 33
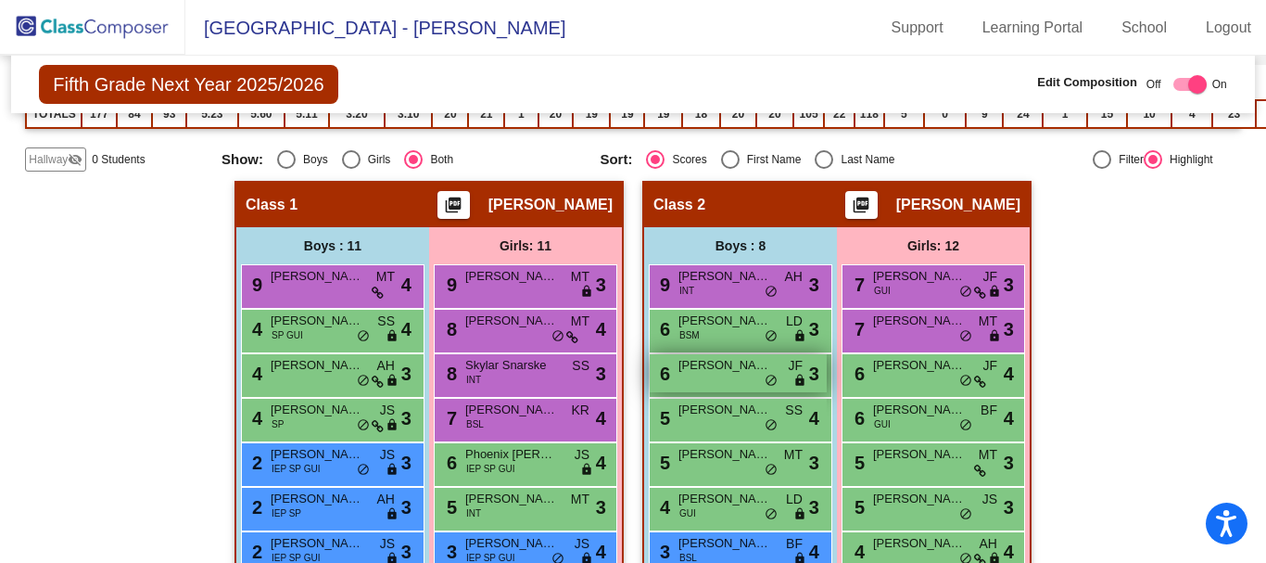
scroll to position [556, 0]
